Goal: Navigation & Orientation: Find specific page/section

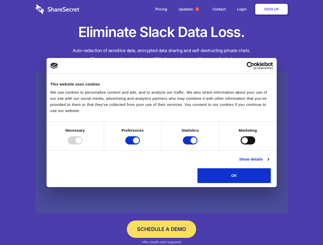
click at [82, 145] on div at bounding box center [75, 141] width 15 height 8
click at [140, 145] on input "Preferences" at bounding box center [132, 141] width 15 height 8
checkbox input "false"
click at [191, 145] on input "Statistics" at bounding box center [190, 141] width 15 height 8
checkbox input "false"
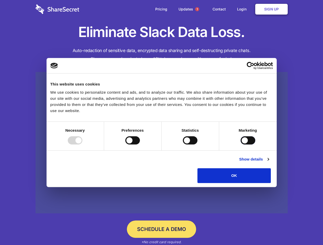
click at [241, 145] on input "Marketing" at bounding box center [248, 141] width 15 height 8
checkbox input "true"
click at [269, 163] on link "Show details" at bounding box center [254, 159] width 30 height 6
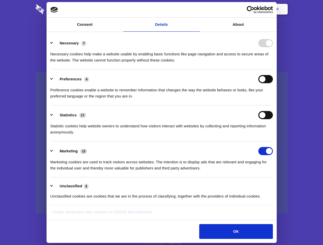
click at [273, 63] on div "Necessary cookies help make a website usable by enabling basic functions like p…" at bounding box center [161, 55] width 222 height 16
click at [197, 9] on span "1" at bounding box center [197, 9] width 4 height 4
